Goal: Task Accomplishment & Management: Complete application form

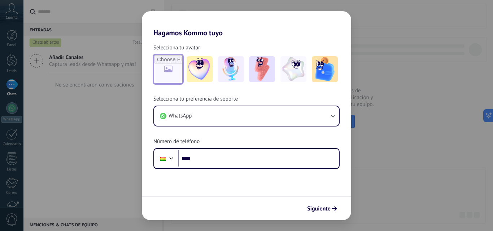
click at [170, 71] on input "file" at bounding box center [168, 69] width 28 height 28
type input "**********"
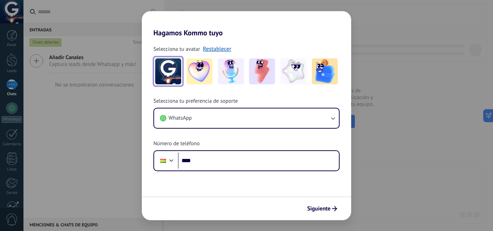
click at [170, 81] on img at bounding box center [168, 71] width 26 height 26
click at [215, 48] on link "Restablecer" at bounding box center [217, 48] width 29 height 7
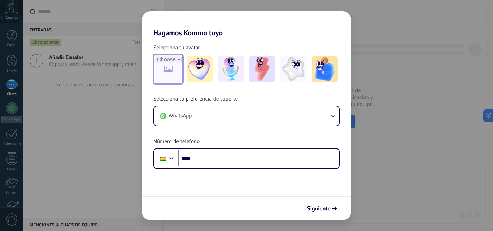
click at [171, 70] on input "file" at bounding box center [168, 69] width 28 height 28
type input "**********"
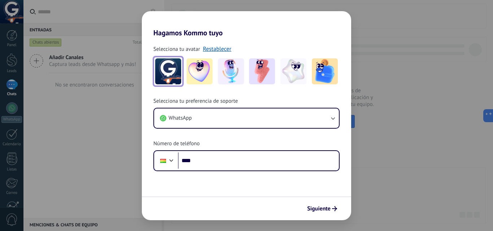
click at [162, 75] on img at bounding box center [168, 71] width 26 height 26
click at [217, 49] on link "Restablecer" at bounding box center [217, 48] width 29 height 7
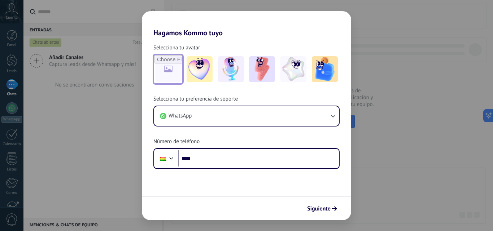
click at [172, 73] on input "file" at bounding box center [168, 69] width 28 height 28
click at [167, 73] on input "file" at bounding box center [168, 69] width 28 height 28
type input "**********"
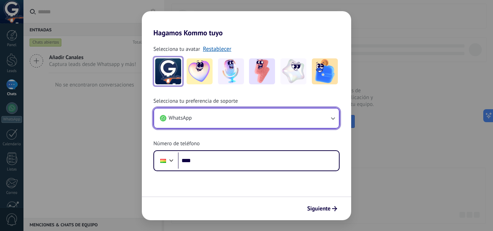
click at [333, 118] on icon "button" at bounding box center [332, 118] width 7 height 7
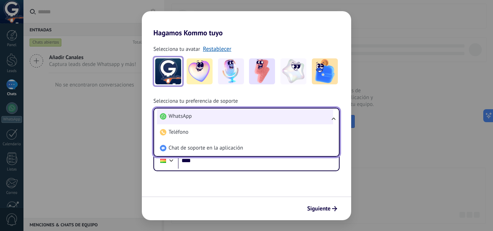
click at [210, 117] on li "WhatsApp" at bounding box center [245, 117] width 176 height 16
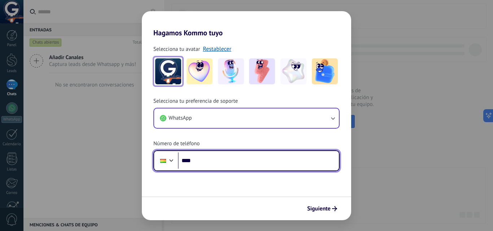
click at [206, 162] on input "****" at bounding box center [258, 161] width 161 height 17
type input "**********"
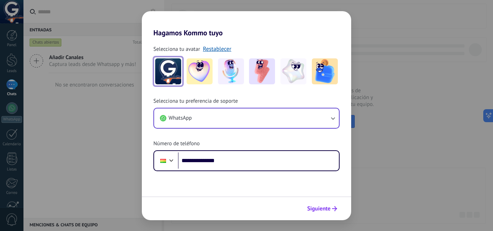
click at [327, 209] on span "Siguiente" at bounding box center [318, 208] width 23 height 5
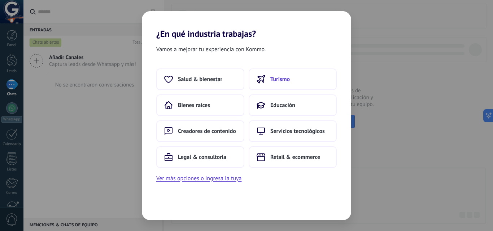
click at [285, 76] on span "Turismo" at bounding box center [279, 79] width 19 height 7
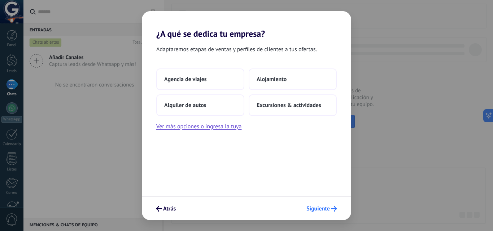
click at [310, 210] on span "Siguiente" at bounding box center [317, 208] width 23 height 5
click at [210, 83] on button "Agencia de viajes" at bounding box center [200, 80] width 88 height 22
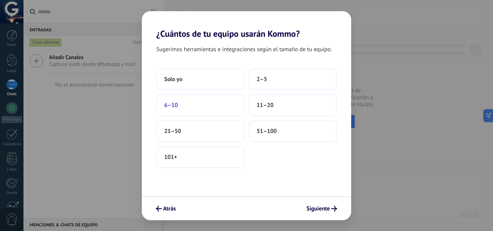
click at [200, 100] on button "6–10" at bounding box center [200, 106] width 88 height 22
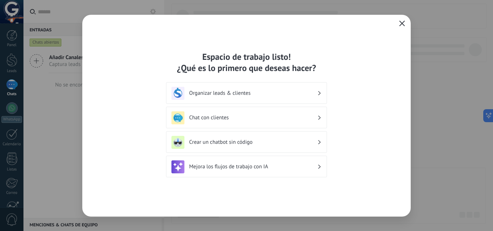
click at [237, 143] on h3 "Crear un chatbot sin código" at bounding box center [253, 142] width 128 height 7
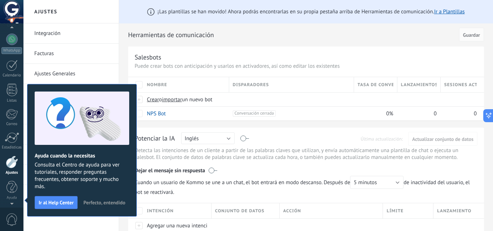
click at [168, 97] on span "importar" at bounding box center [172, 99] width 20 height 7
click at [0, 0] on input "importar un nuevo bot" at bounding box center [0, 0] width 0 height 0
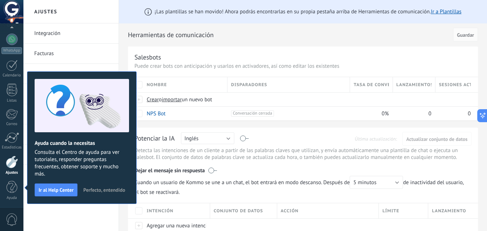
click at [98, 191] on span "Perfecto, entendido" at bounding box center [104, 190] width 42 height 5
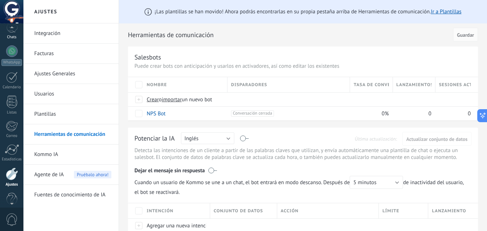
scroll to position [45, 0]
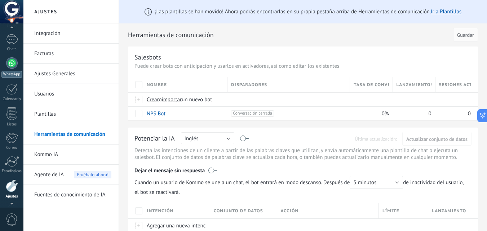
click at [12, 63] on div at bounding box center [12, 63] width 12 height 12
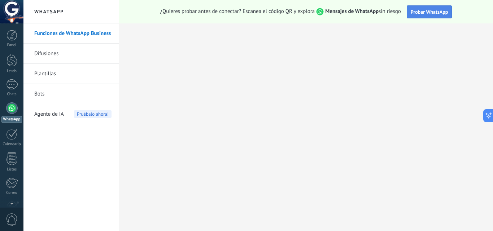
click at [439, 12] on span "Probar WhatsApp" at bounding box center [430, 12] width 38 height 6
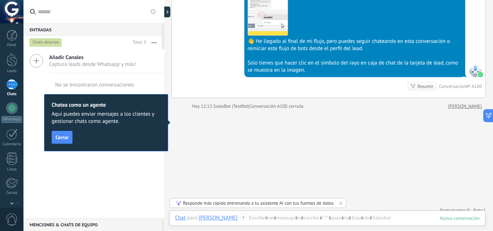
scroll to position [609, 0]
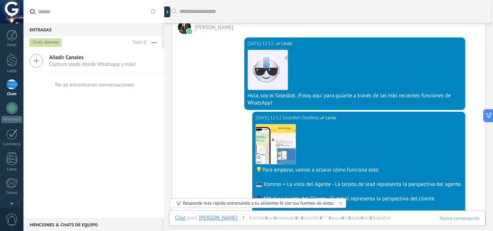
scroll to position [0, 0]
